Goal: Task Accomplishment & Management: Manage account settings

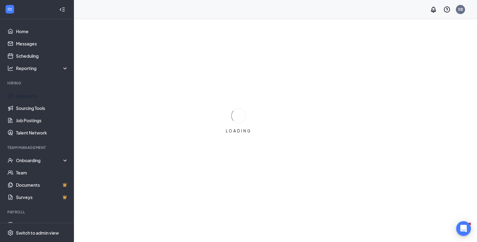
click at [39, 98] on link "Applicants" at bounding box center [42, 96] width 52 height 12
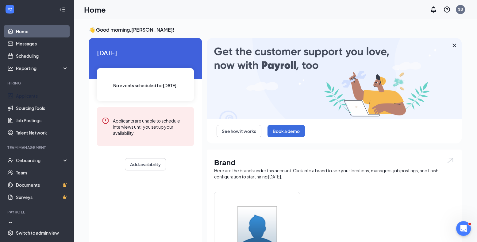
click at [35, 97] on link "Applicants" at bounding box center [42, 96] width 52 height 12
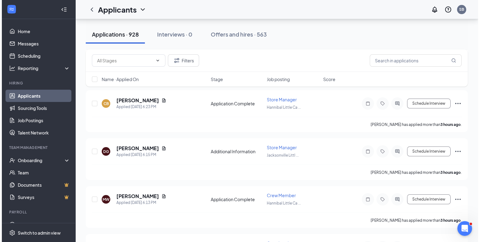
scroll to position [352, 0]
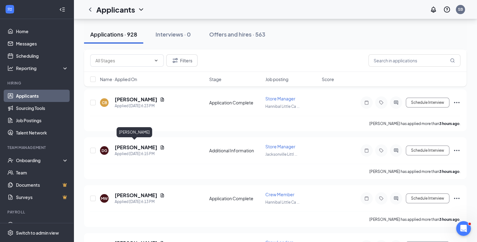
click at [133, 143] on div "DG [PERSON_NAME] Applied [DATE] 6:15 PM Additional Information Store Manager [G…" at bounding box center [275, 153] width 370 height 20
click at [133, 144] on h5 "[PERSON_NAME]" at bounding box center [136, 147] width 43 height 7
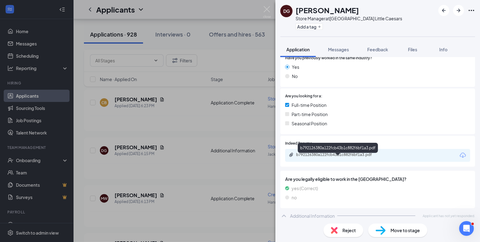
scroll to position [117, 0]
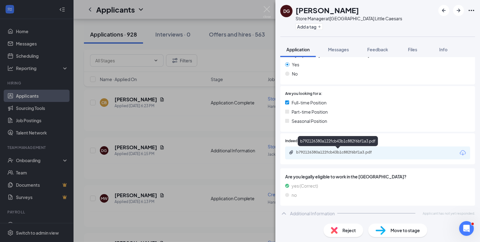
click at [335, 152] on div "b792126380a122fcb43b1c882f6bf1a3.pdf" at bounding box center [339, 152] width 86 height 5
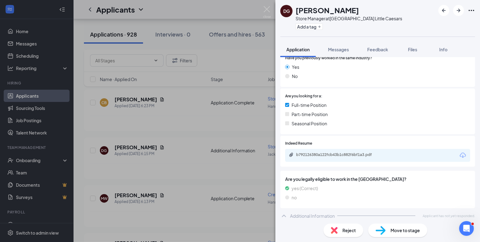
click at [174, 174] on div "DG [PERSON_NAME] Store Manager at [GEOGRAPHIC_DATA] Little Caesars Add a tag Ap…" at bounding box center [240, 121] width 480 height 242
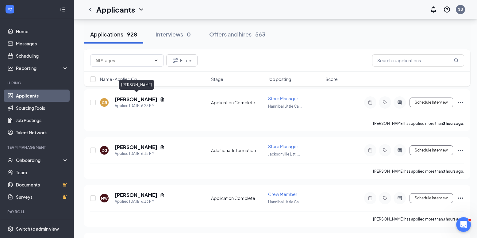
click at [129, 98] on h5 "[PERSON_NAME]" at bounding box center [136, 99] width 43 height 7
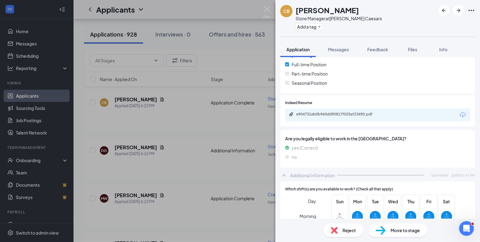
scroll to position [125, 0]
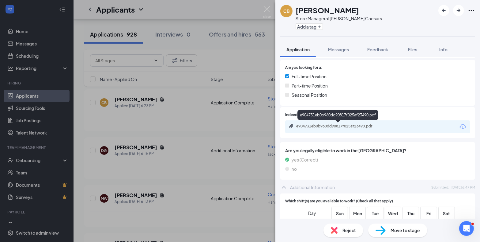
click at [328, 125] on div "e904731eb0b960dd90817f025af23490.pdf" at bounding box center [339, 126] width 86 height 5
